Goal: Task Accomplishment & Management: Use online tool/utility

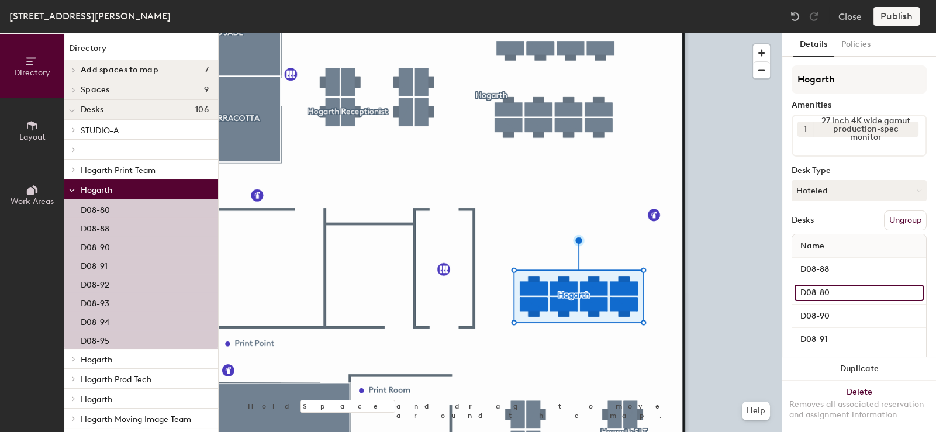
click at [904, 291] on input "D08-80" at bounding box center [859, 293] width 129 height 16
click at [832, 292] on input "D08-80" at bounding box center [859, 293] width 129 height 16
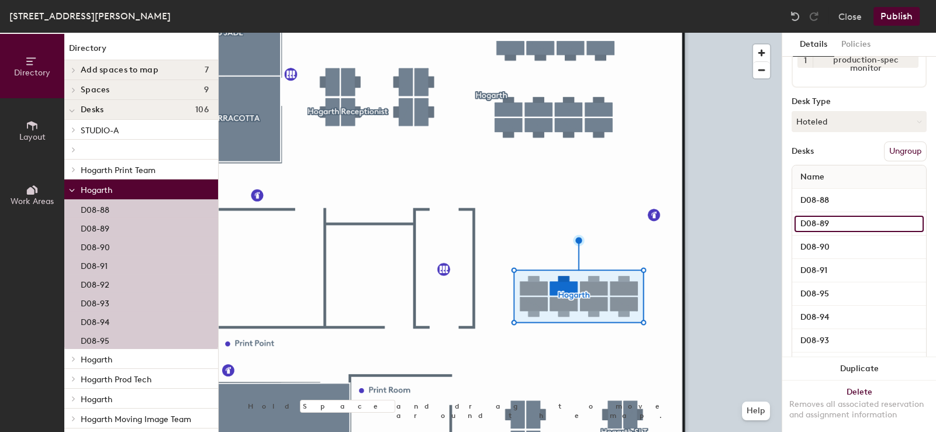
scroll to position [68, 0]
type input "D08-89"
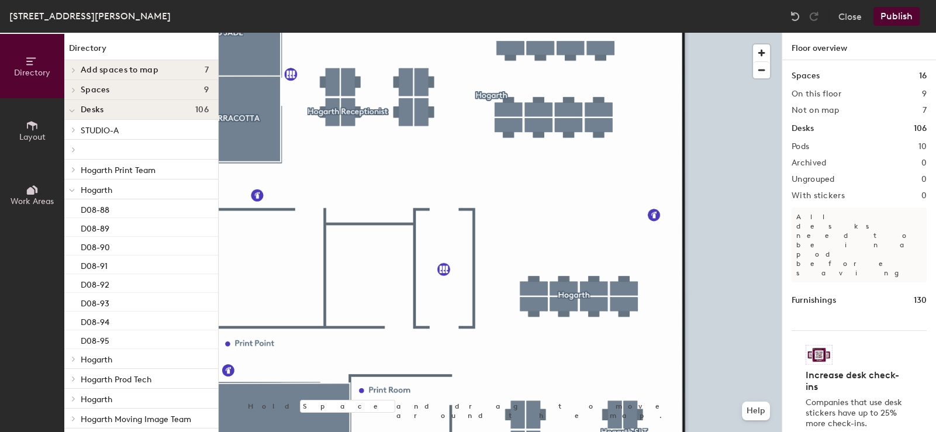
click at [892, 19] on button "Publish" at bounding box center [896, 16] width 46 height 19
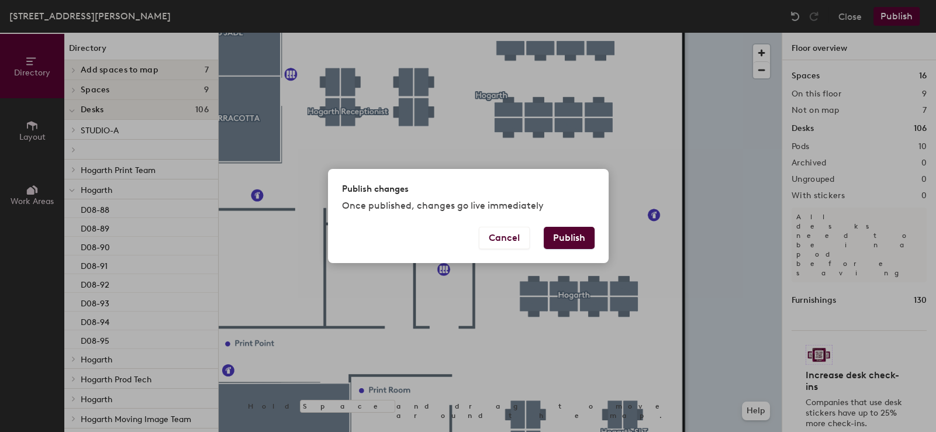
click at [563, 236] on button "Publish" at bounding box center [569, 238] width 51 height 22
